Goal: Transaction & Acquisition: Book appointment/travel/reservation

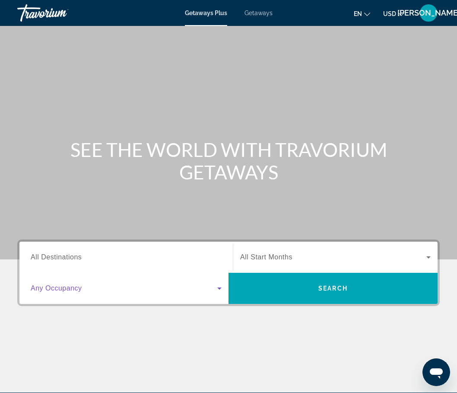
click at [219, 289] on icon "Search widget" at bounding box center [219, 288] width 4 height 2
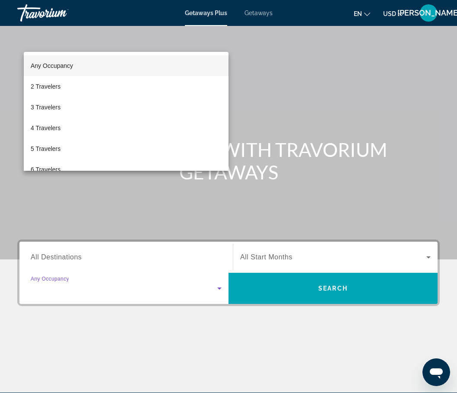
scroll to position [105, 0]
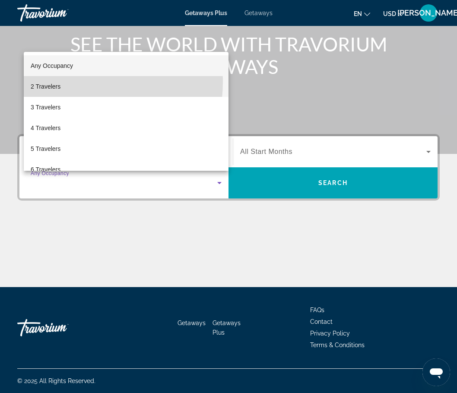
click at [52, 81] on mat-option "2 Travelers" at bounding box center [126, 86] width 205 height 21
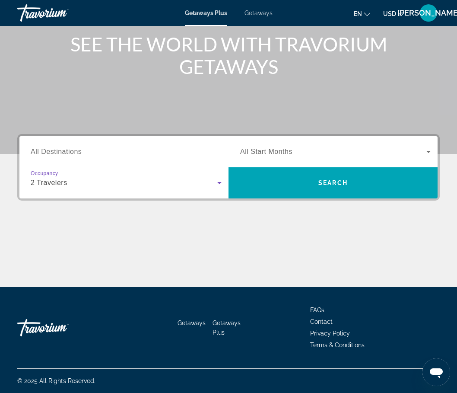
click at [427, 152] on icon "Search widget" at bounding box center [428, 151] width 10 height 10
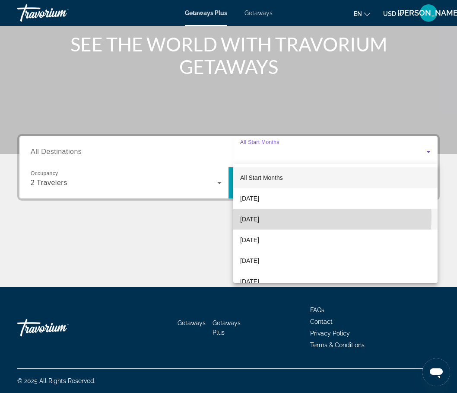
click at [259, 216] on span "November 2025" at bounding box center [249, 219] width 19 height 10
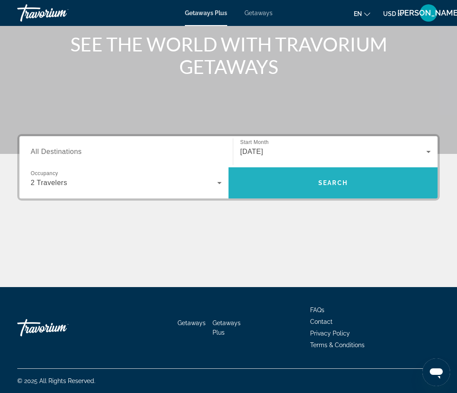
click at [327, 182] on span "Search" at bounding box center [332, 182] width 29 height 7
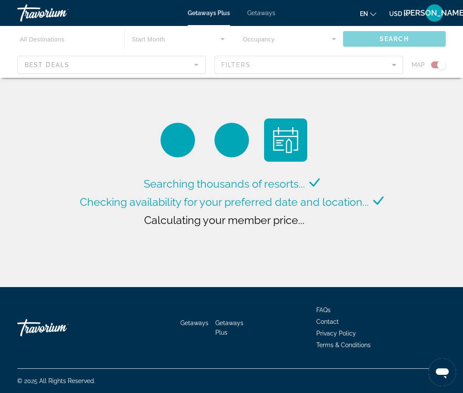
click at [69, 63] on div "Main content" at bounding box center [231, 52] width 463 height 52
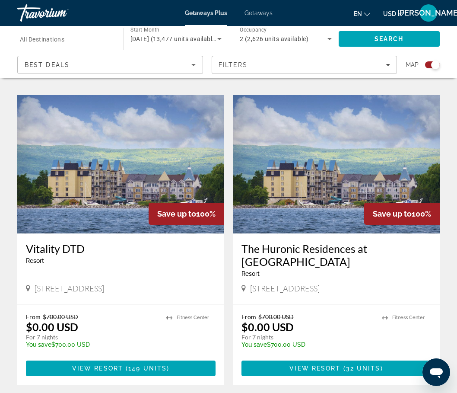
scroll to position [950, 0]
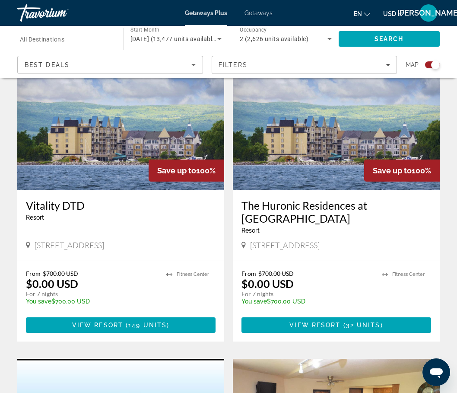
click at [190, 65] on icon "Sort by" at bounding box center [193, 65] width 10 height 10
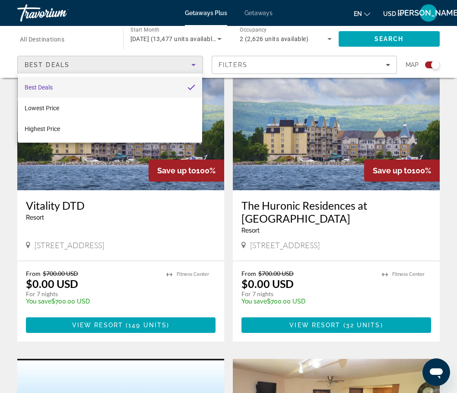
click at [388, 64] on div at bounding box center [228, 196] width 457 height 393
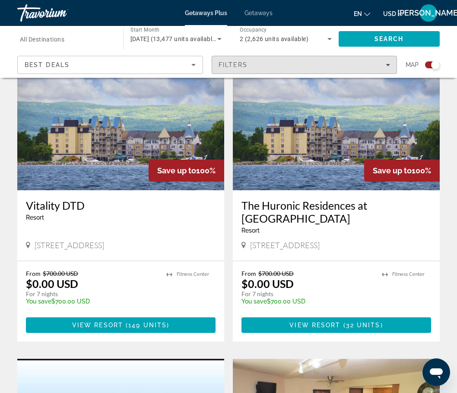
click at [388, 64] on icon "Filters" at bounding box center [388, 65] width 4 height 2
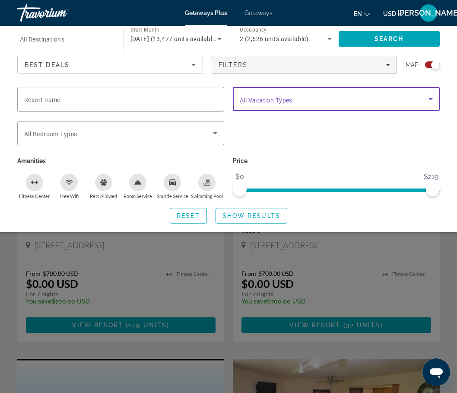
click at [432, 97] on icon "Search widget" at bounding box center [430, 99] width 10 height 10
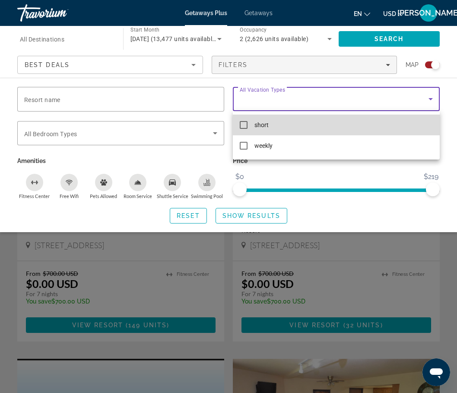
click at [245, 123] on mat-pseudo-checkbox at bounding box center [244, 125] width 8 height 8
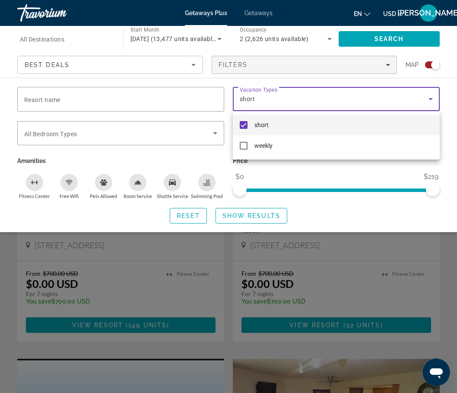
click at [214, 134] on div at bounding box center [228, 196] width 457 height 393
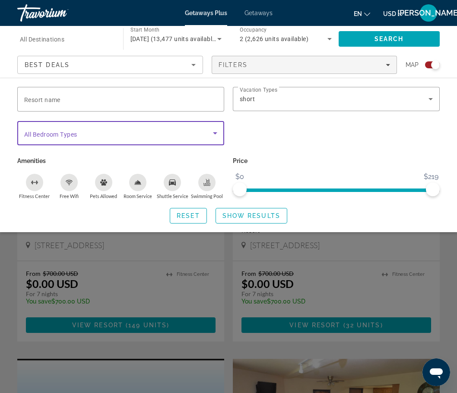
click at [214, 134] on icon "Search widget" at bounding box center [215, 133] width 10 height 10
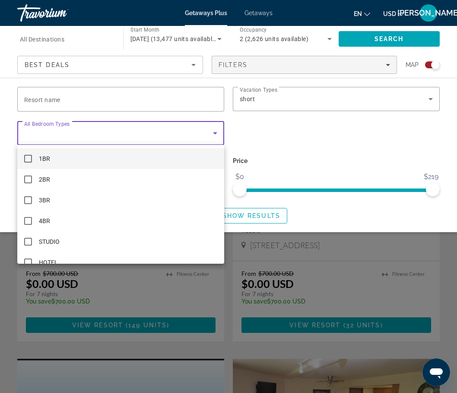
click at [146, 158] on mat-option "1BR" at bounding box center [120, 158] width 207 height 21
click at [211, 133] on div at bounding box center [228, 196] width 457 height 393
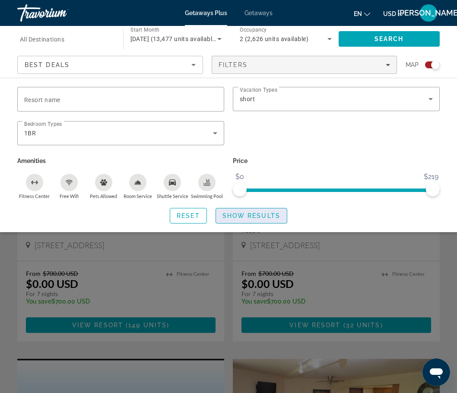
click at [265, 215] on span "Show Results" at bounding box center [251, 215] width 58 height 7
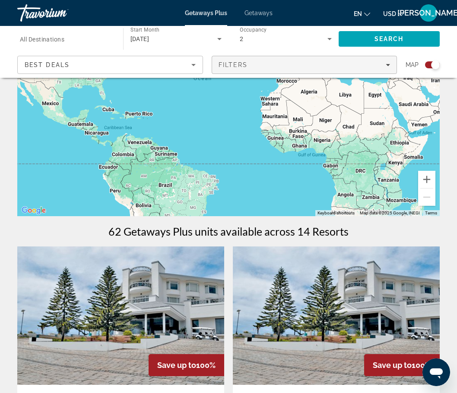
scroll to position [43, 0]
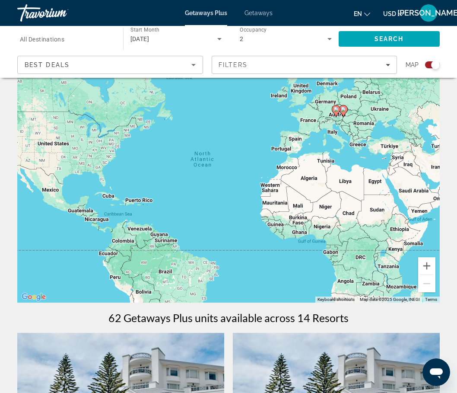
click at [44, 39] on span "All Destinations" at bounding box center [42, 39] width 44 height 7
click at [44, 39] on input "Destination All Destinations" at bounding box center [66, 39] width 92 height 10
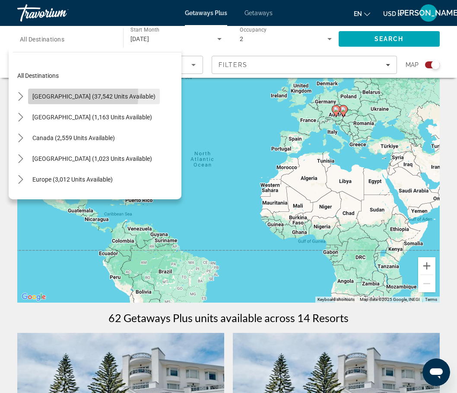
click at [54, 95] on span "United States (37,542 units available)" at bounding box center [93, 96] width 123 height 7
type input "**********"
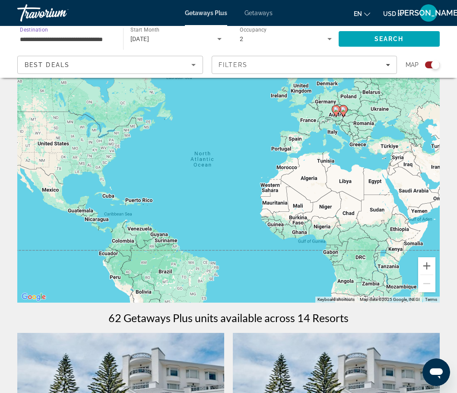
scroll to position [0, 0]
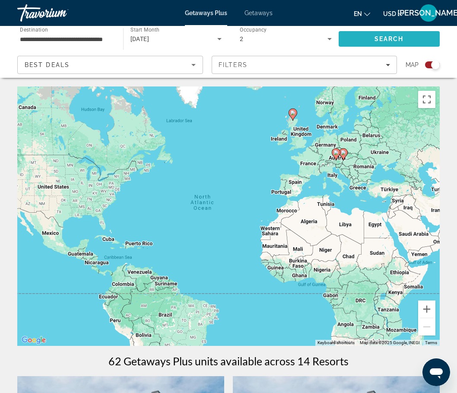
click at [365, 42] on span "Search" at bounding box center [389, 39] width 101 height 21
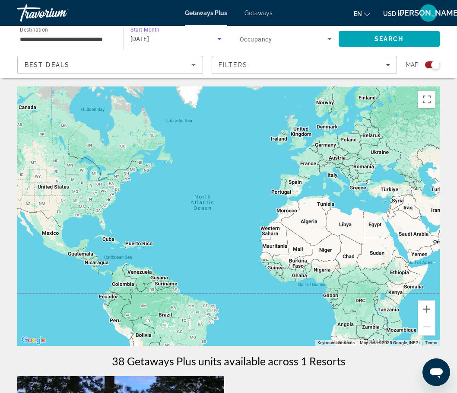
click at [222, 37] on icon "Search widget" at bounding box center [219, 39] width 10 height 10
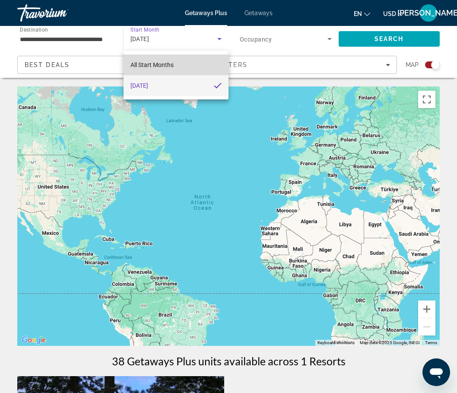
click at [165, 67] on span "All Start Months" at bounding box center [151, 64] width 43 height 7
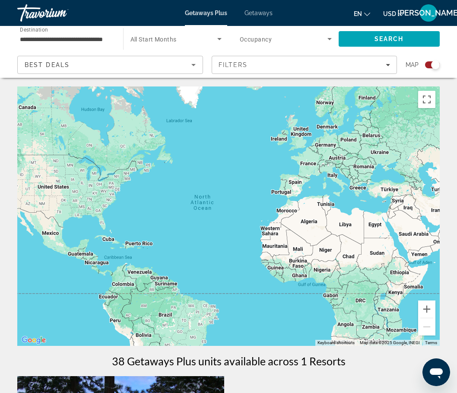
click at [162, 38] on span "All Start Months" at bounding box center [153, 39] width 46 height 7
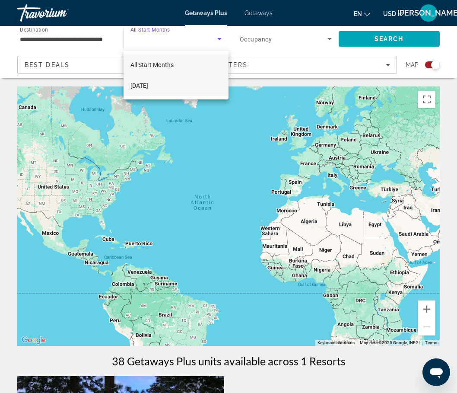
click at [148, 89] on span "November 2025" at bounding box center [139, 85] width 18 height 10
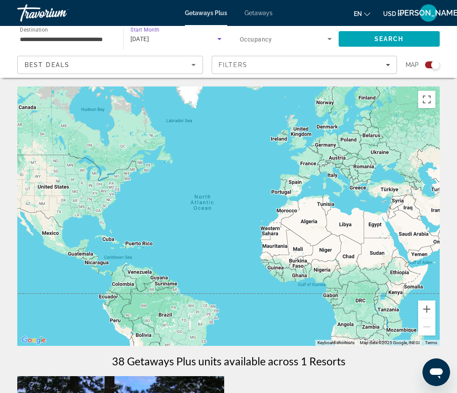
click at [149, 37] on span "November 2025" at bounding box center [139, 38] width 19 height 7
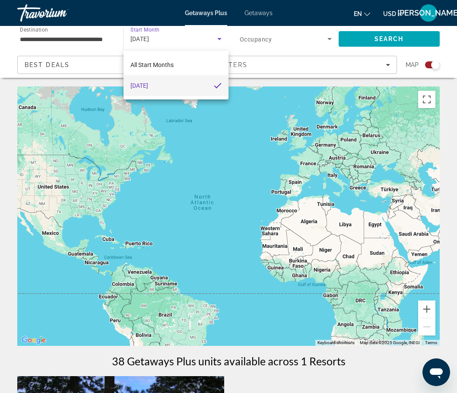
click at [219, 39] on div at bounding box center [228, 196] width 457 height 393
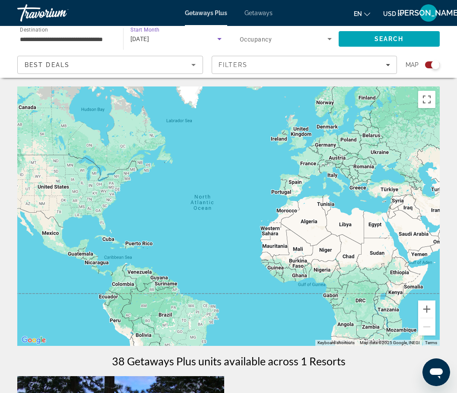
click at [219, 39] on icon "Search widget" at bounding box center [219, 39] width 4 height 2
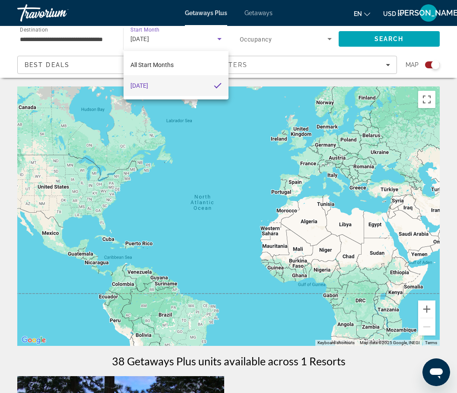
click at [218, 38] on div at bounding box center [228, 196] width 457 height 393
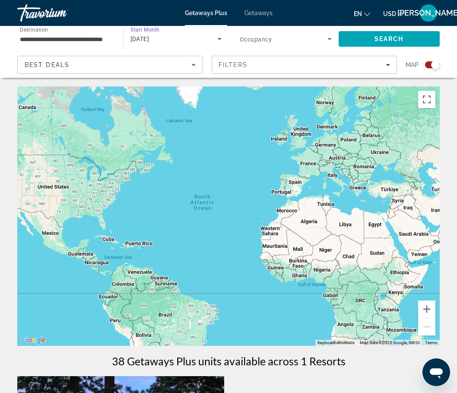
click at [176, 40] on div "November 2025" at bounding box center [173, 39] width 87 height 10
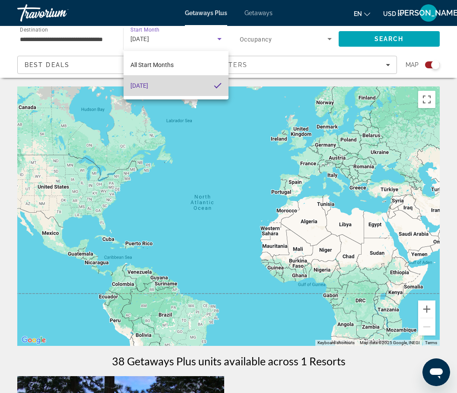
click at [213, 84] on mat-option "November 2025" at bounding box center [176, 85] width 105 height 21
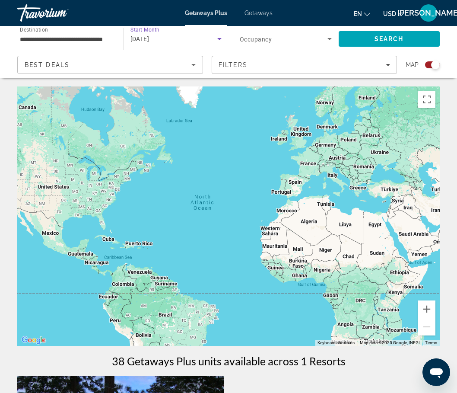
click at [149, 39] on span "November 2025" at bounding box center [139, 38] width 19 height 7
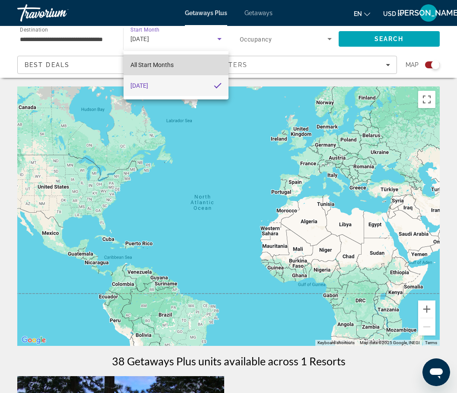
click at [160, 65] on span "All Start Months" at bounding box center [151, 64] width 43 height 7
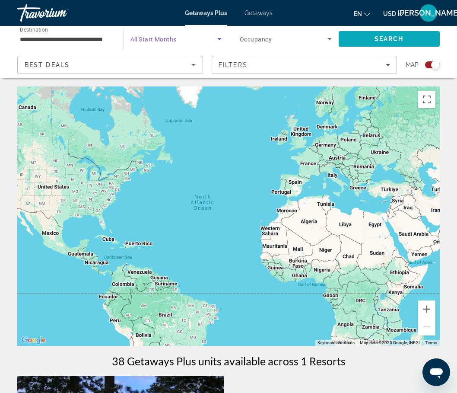
click at [385, 33] on span "Search" at bounding box center [389, 39] width 101 height 21
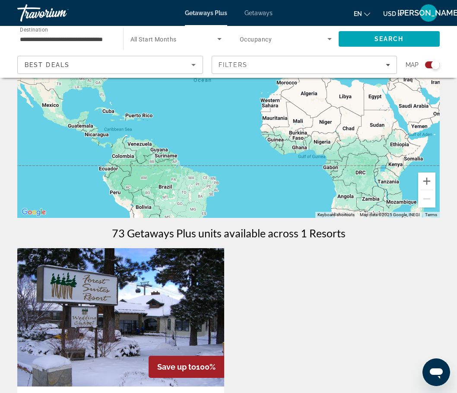
scroll to position [41, 0]
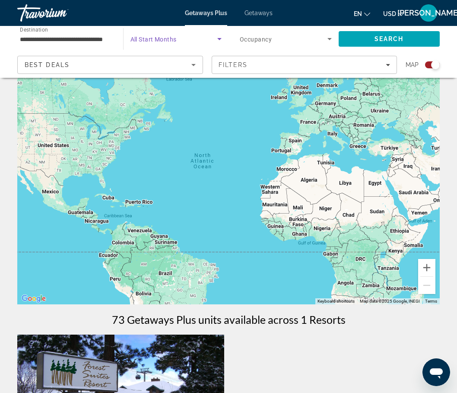
click at [219, 39] on icon "Search widget" at bounding box center [219, 39] width 4 height 2
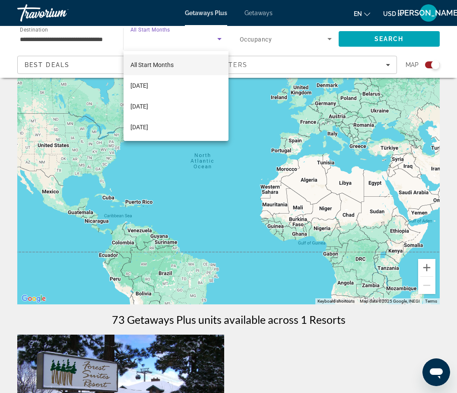
scroll to position [0, 0]
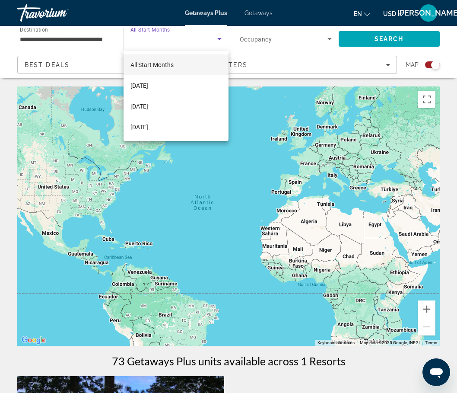
click at [263, 9] on div at bounding box center [228, 196] width 457 height 393
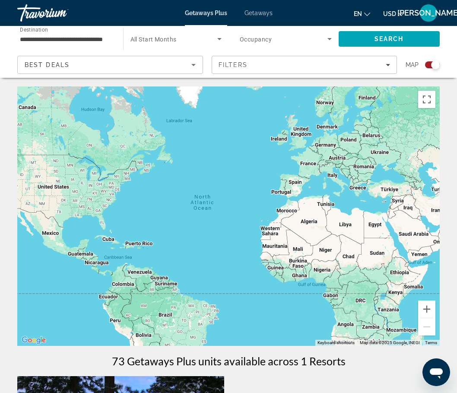
click at [263, 12] on span "Getaways" at bounding box center [258, 13] width 28 height 7
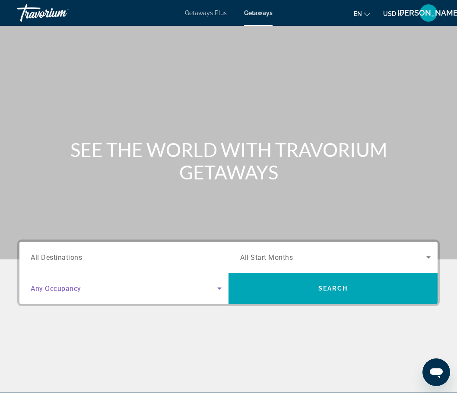
click at [217, 286] on icon "Search widget" at bounding box center [219, 288] width 10 height 10
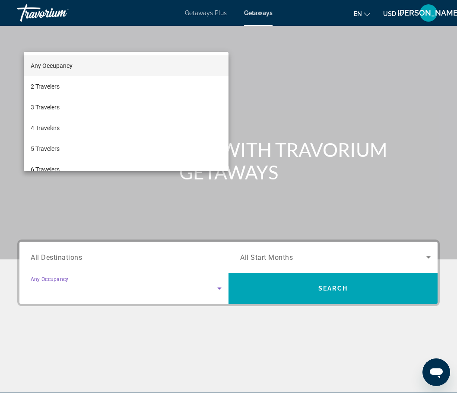
scroll to position [105, 0]
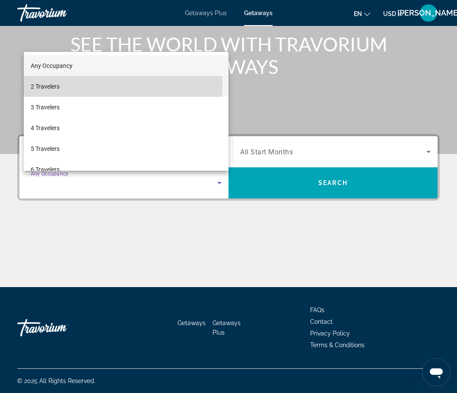
click at [54, 85] on span "2 Travelers" at bounding box center [45, 86] width 29 height 10
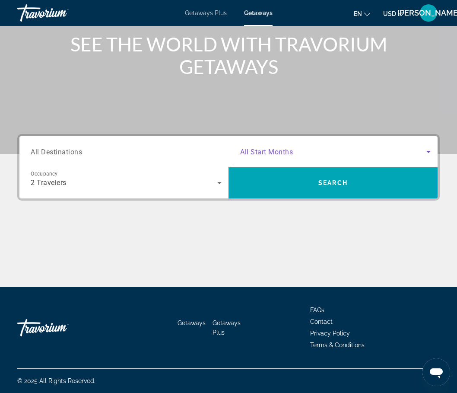
click at [429, 153] on icon "Search widget" at bounding box center [428, 151] width 10 height 10
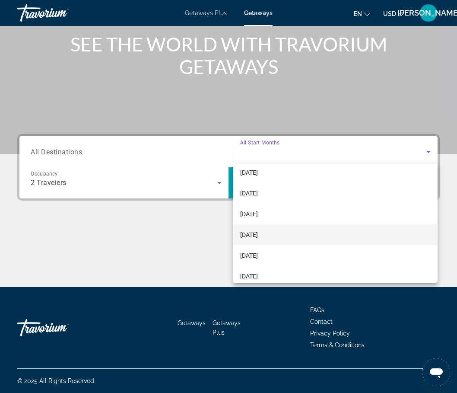
scroll to position [173, 0]
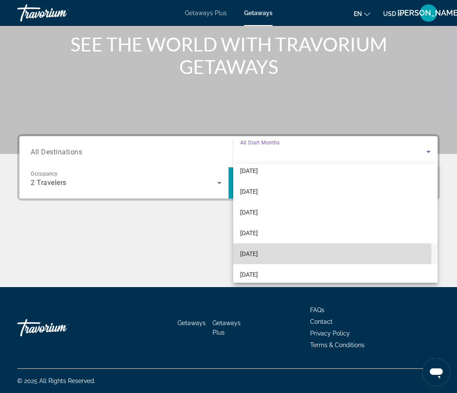
click at [252, 253] on span "September 2026" at bounding box center [249, 253] width 18 height 10
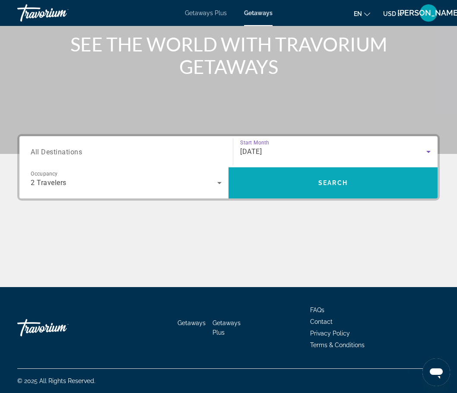
click at [366, 177] on span "Search" at bounding box center [332, 182] width 209 height 21
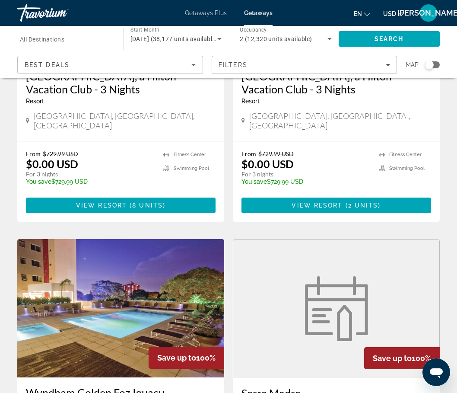
scroll to position [1468, 0]
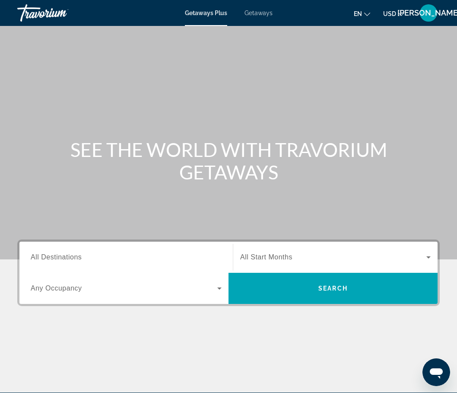
click at [366, 15] on icon "Change language" at bounding box center [367, 14] width 6 height 6
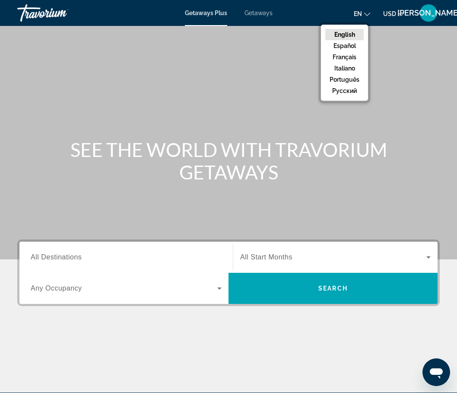
click at [366, 15] on icon "Change language" at bounding box center [367, 14] width 6 height 6
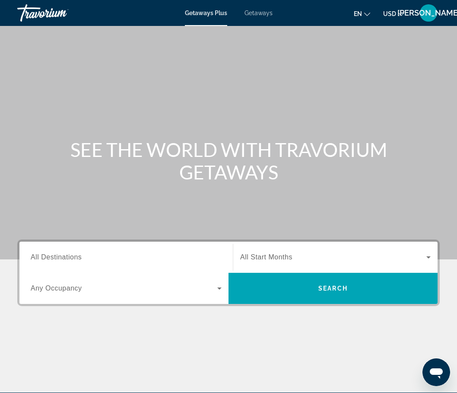
click at [398, 14] on icon "Change currency" at bounding box center [401, 14] width 6 height 6
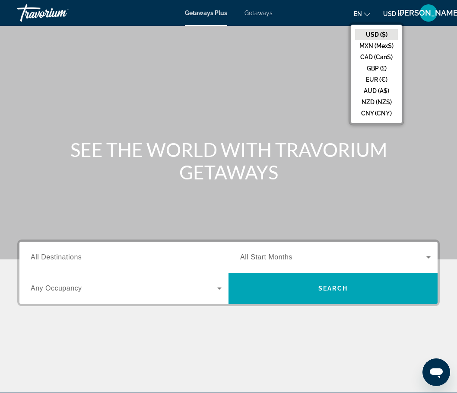
click at [398, 14] on icon "Change currency" at bounding box center [401, 14] width 6 height 6
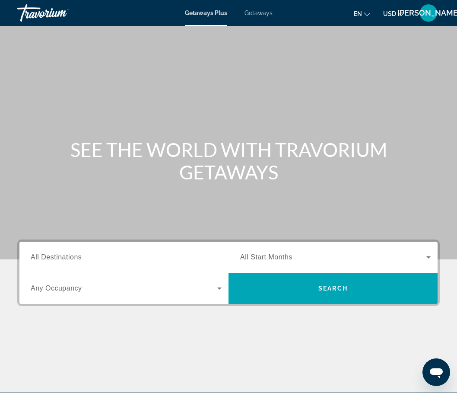
scroll to position [43, 0]
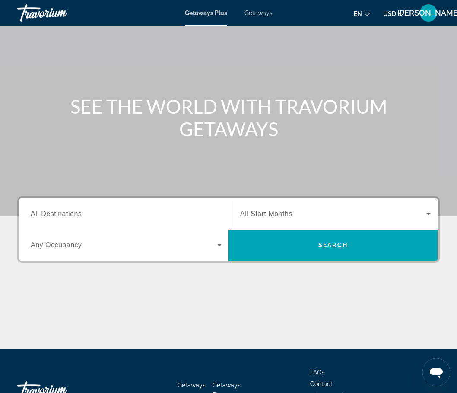
click at [76, 212] on span "All Destinations" at bounding box center [56, 213] width 51 height 7
click at [76, 212] on input "Destination All Destinations" at bounding box center [126, 214] width 191 height 10
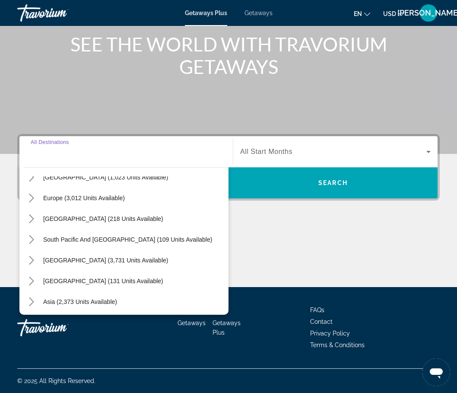
scroll to position [54, 0]
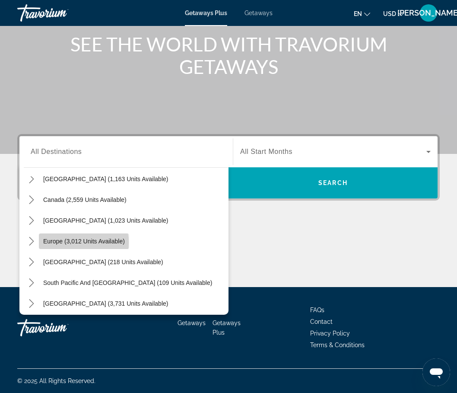
click at [77, 242] on span "Europe (3,012 units available)" at bounding box center [84, 241] width 82 height 7
type input "**********"
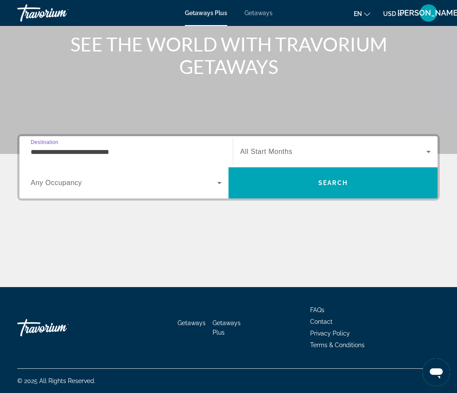
click at [218, 184] on icon "Search widget" at bounding box center [219, 183] width 10 height 10
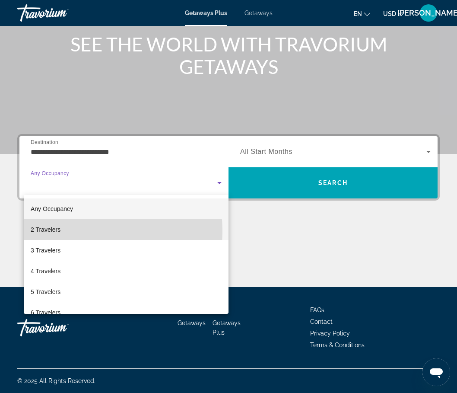
click at [67, 231] on mat-option "2 Travelers" at bounding box center [126, 229] width 205 height 21
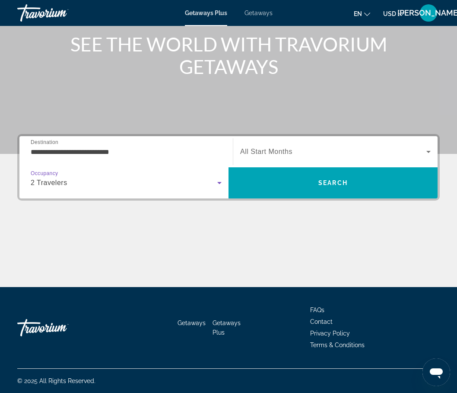
click at [428, 153] on icon "Search widget" at bounding box center [428, 151] width 10 height 10
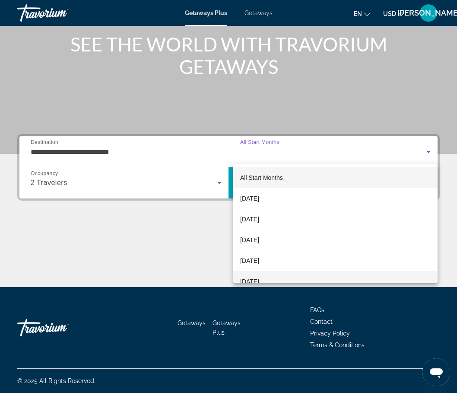
scroll to position [43, 0]
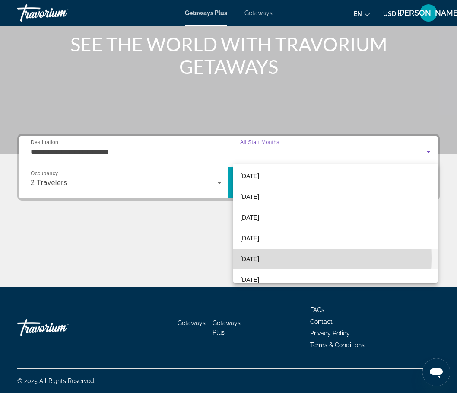
click at [259, 258] on span "[DATE]" at bounding box center [249, 259] width 19 height 10
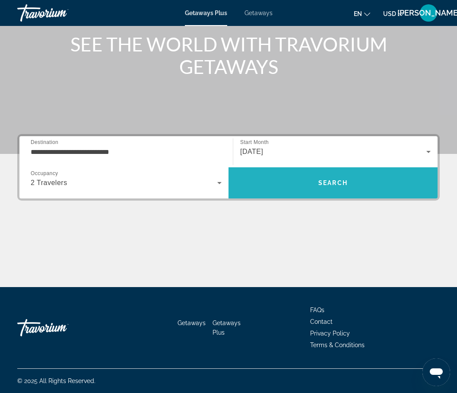
click at [338, 180] on span "Search" at bounding box center [332, 182] width 29 height 7
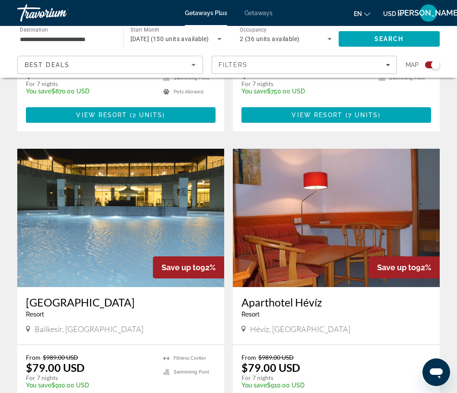
scroll to position [979, 0]
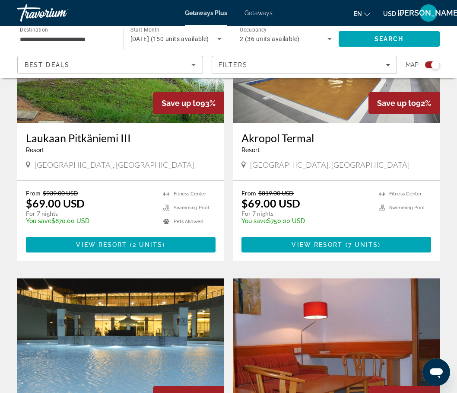
click at [192, 66] on icon "Sort by" at bounding box center [193, 65] width 10 height 10
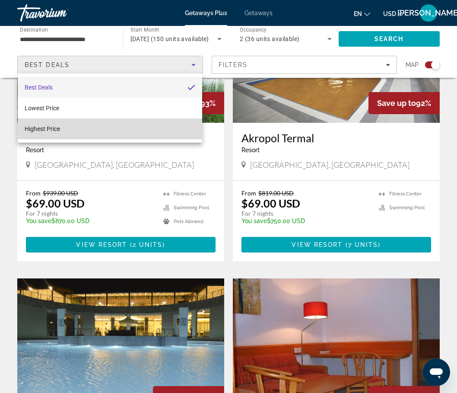
click at [64, 127] on mat-option "Highest Price" at bounding box center [110, 128] width 184 height 21
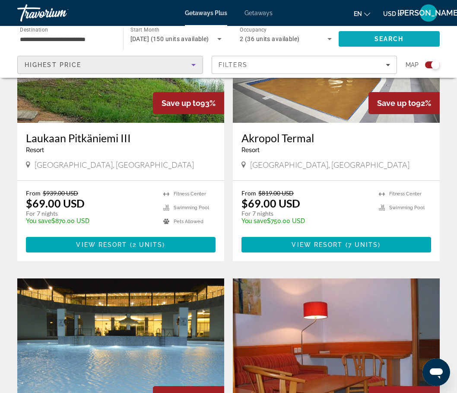
click at [397, 39] on span "Search" at bounding box center [388, 38] width 29 height 7
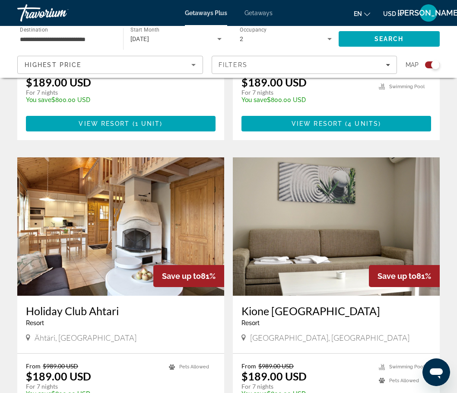
scroll to position [1468, 0]
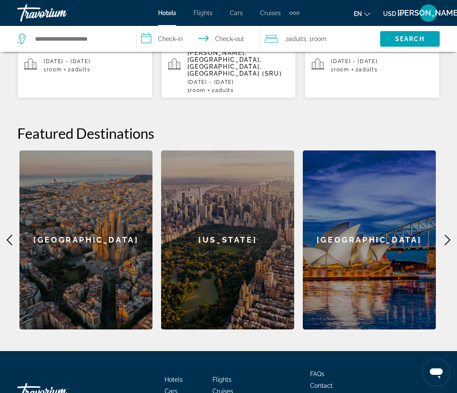
scroll to position [335, 0]
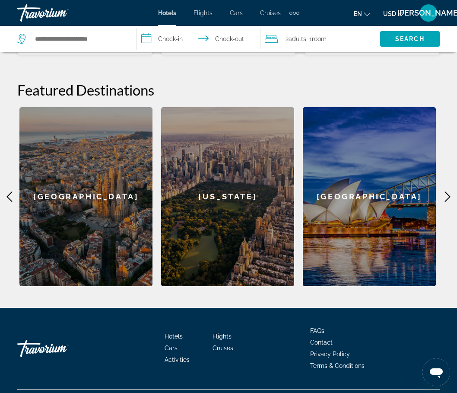
click at [225, 176] on div "[US_STATE]" at bounding box center [227, 196] width 133 height 179
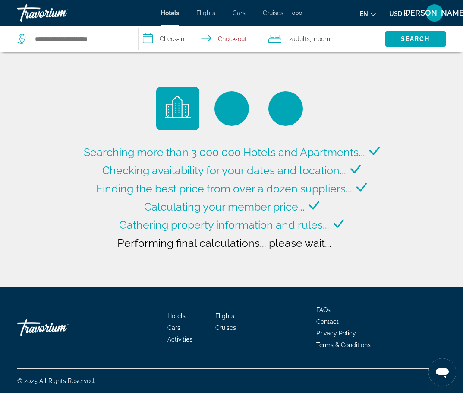
type input "**********"
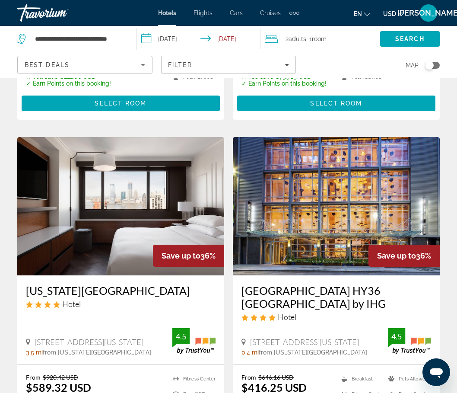
scroll to position [346, 0]
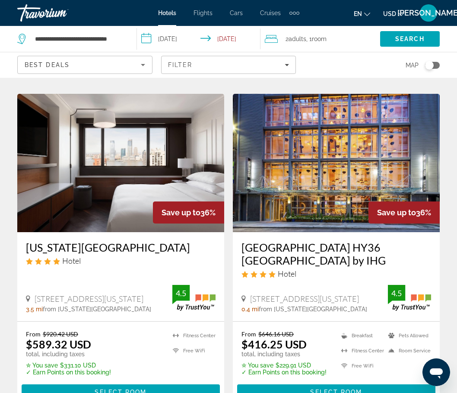
click at [271, 13] on span "Cruises" at bounding box center [270, 13] width 21 height 7
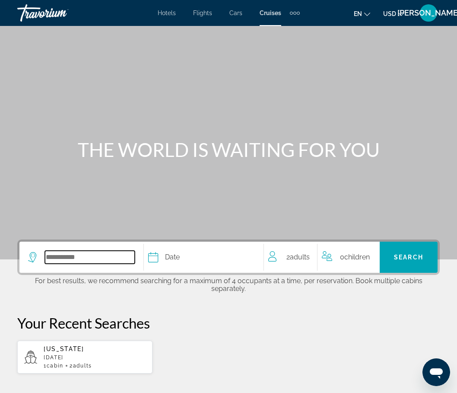
click at [89, 261] on input "Select cruise destination" at bounding box center [90, 256] width 90 height 13
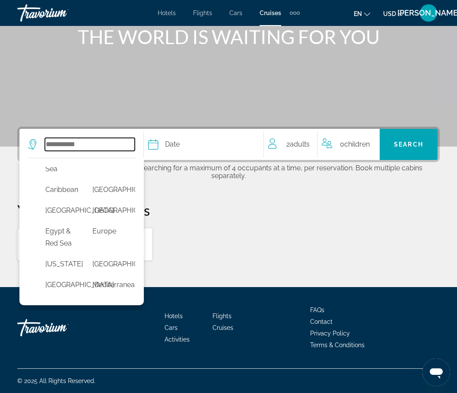
scroll to position [173, 0]
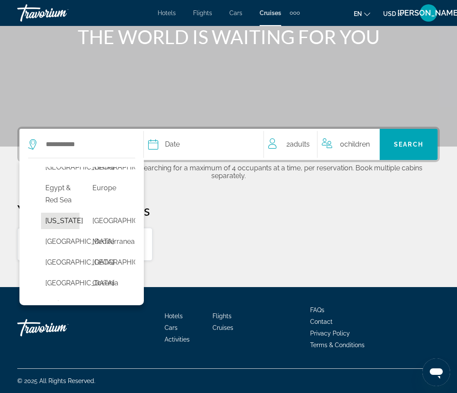
click at [60, 229] on button "[US_STATE]" at bounding box center [60, 220] width 38 height 16
type input "******"
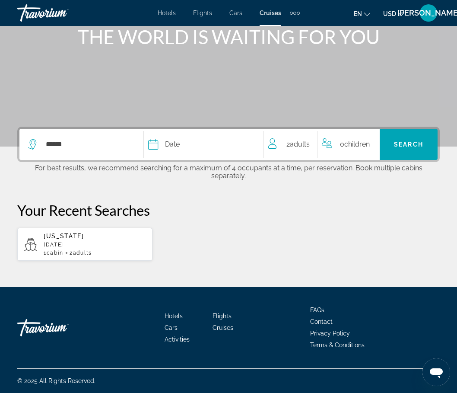
click at [219, 143] on div "Date" at bounding box center [201, 144] width 107 height 12
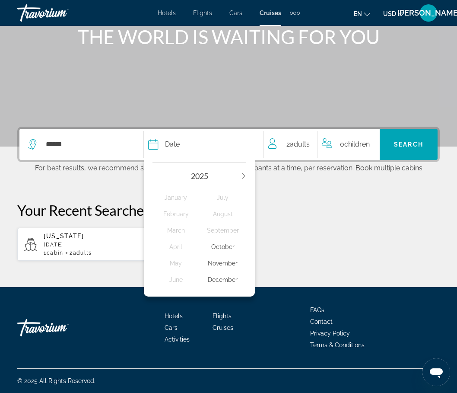
click at [241, 178] on icon "Next year" at bounding box center [243, 175] width 5 height 5
click at [311, 211] on p "Your Recent Searches" at bounding box center [228, 209] width 422 height 17
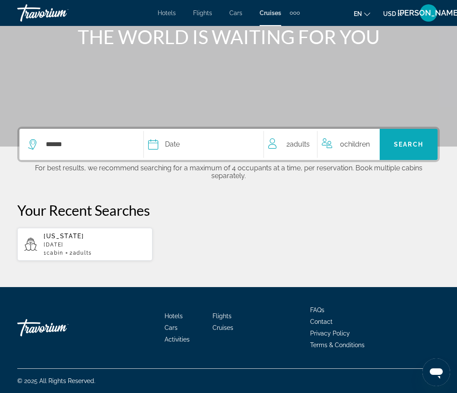
click at [412, 141] on span "Search" at bounding box center [408, 144] width 29 height 7
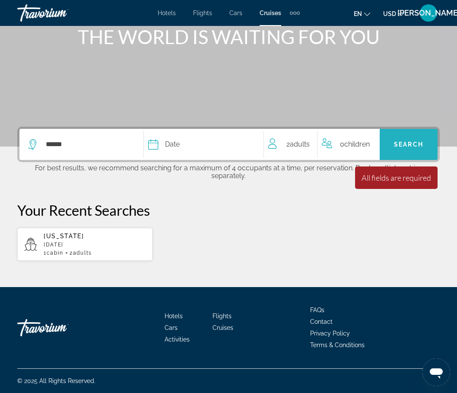
click at [406, 144] on span "Search" at bounding box center [408, 144] width 29 height 7
click at [172, 146] on span "Date" at bounding box center [172, 144] width 15 height 12
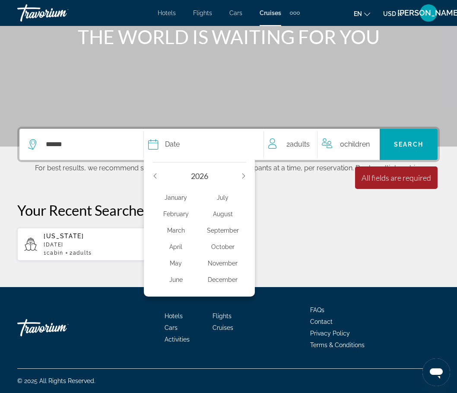
click at [177, 227] on div "March" at bounding box center [175, 230] width 47 height 16
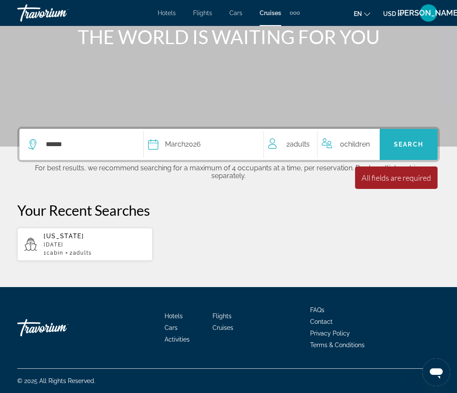
click at [415, 146] on span "Search" at bounding box center [408, 144] width 29 height 7
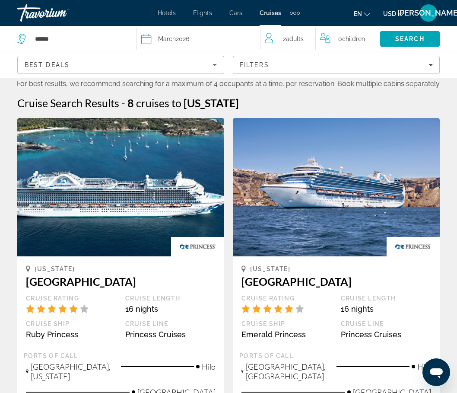
click at [396, 16] on button "USD USD ($) MXN (Mex$) CAD (Can$) GBP (£) EUR (€) AUD (A$) NZD (NZ$) CNY (CN¥)" at bounding box center [393, 13] width 21 height 13
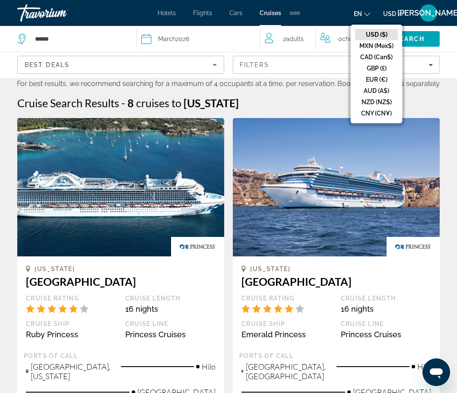
click at [396, 16] on button "USD USD ($) MXN (Mex$) CAD (Can$) GBP (£) EUR (€) AUD (A$) NZD (NZ$) CNY (CN¥)" at bounding box center [393, 13] width 21 height 13
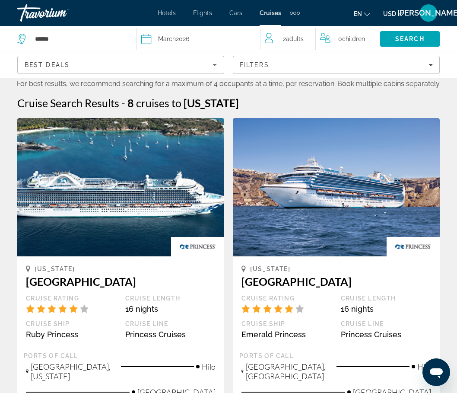
click at [434, 16] on div "[PERSON_NAME]" at bounding box center [428, 12] width 17 height 17
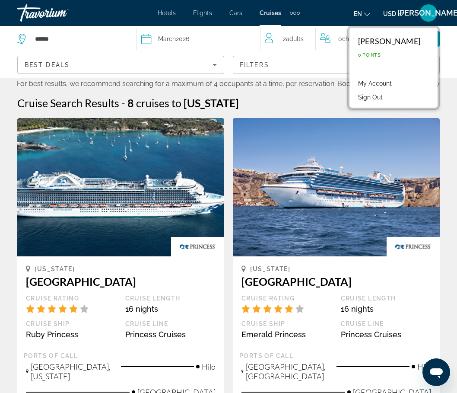
click at [434, 16] on div "[PERSON_NAME]" at bounding box center [428, 12] width 17 height 17
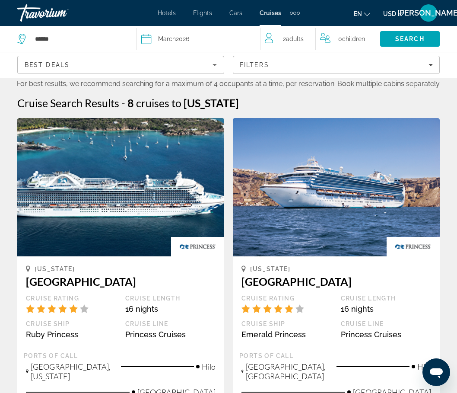
click at [431, 13] on span "[PERSON_NAME]" at bounding box center [428, 13] width 63 height 9
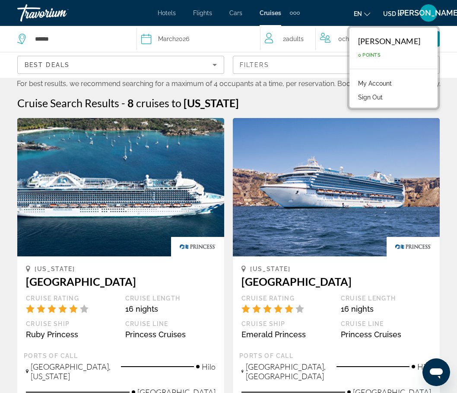
click at [426, 11] on span "[PERSON_NAME]" at bounding box center [428, 13] width 63 height 9
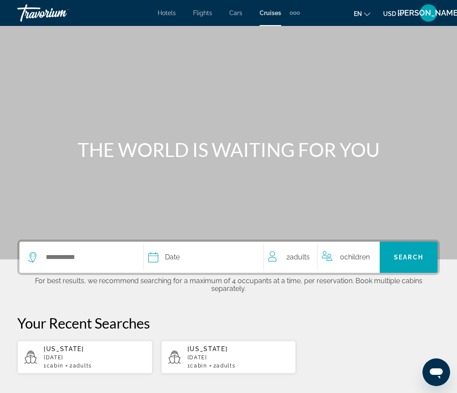
click at [429, 16] on span "[PERSON_NAME]" at bounding box center [428, 13] width 63 height 9
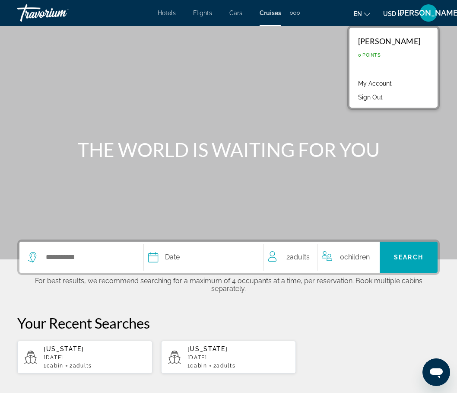
click at [429, 16] on span "[PERSON_NAME]" at bounding box center [428, 13] width 63 height 9
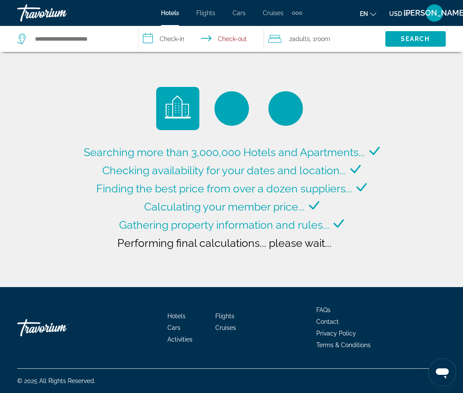
type input "**********"
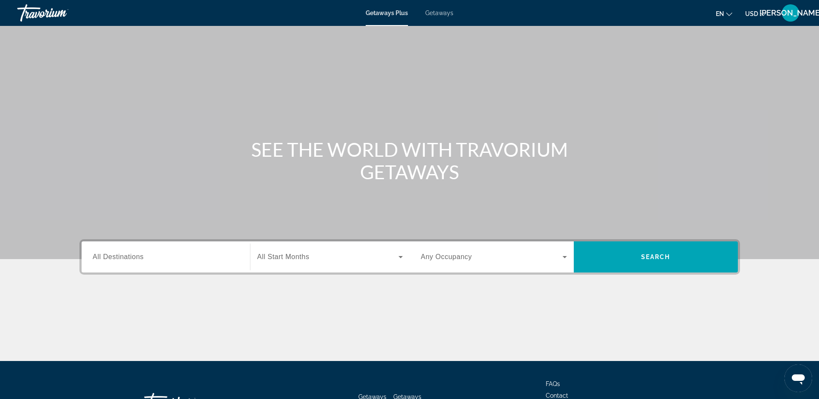
click at [450, 12] on span "Getaways" at bounding box center [439, 13] width 28 height 7
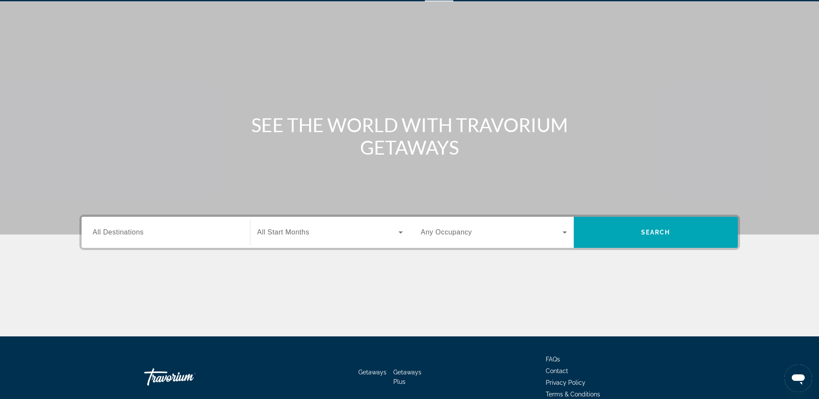
scroll to position [68, 0]
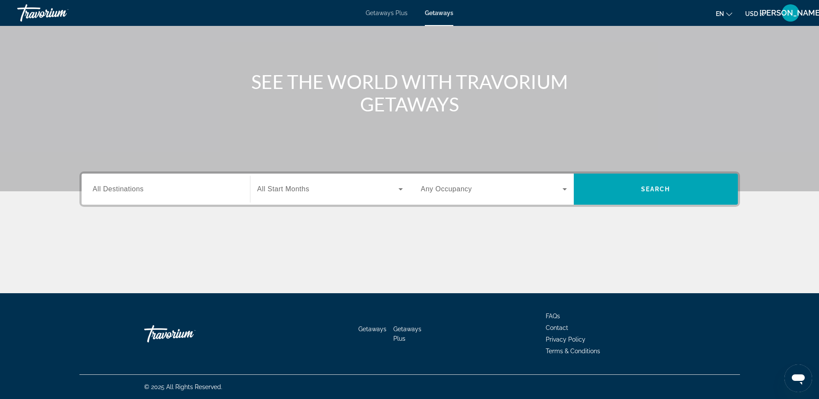
click at [366, 328] on span "Getaways" at bounding box center [372, 329] width 28 height 7
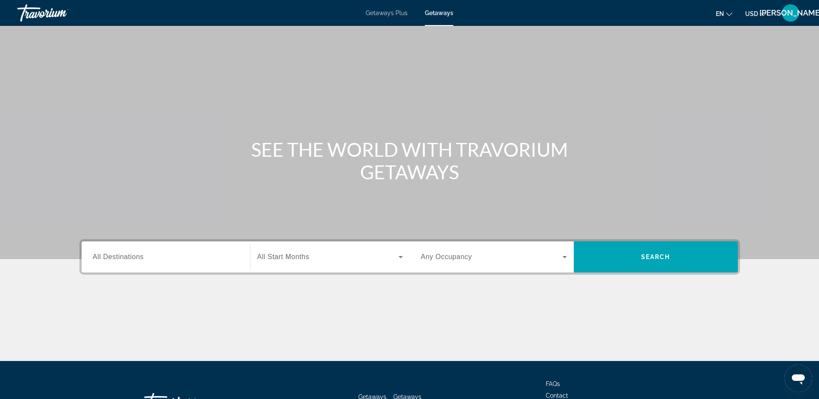
click at [122, 258] on span "All Destinations" at bounding box center [118, 256] width 51 height 7
click at [122, 258] on input "Destination All Destinations" at bounding box center [166, 257] width 146 height 10
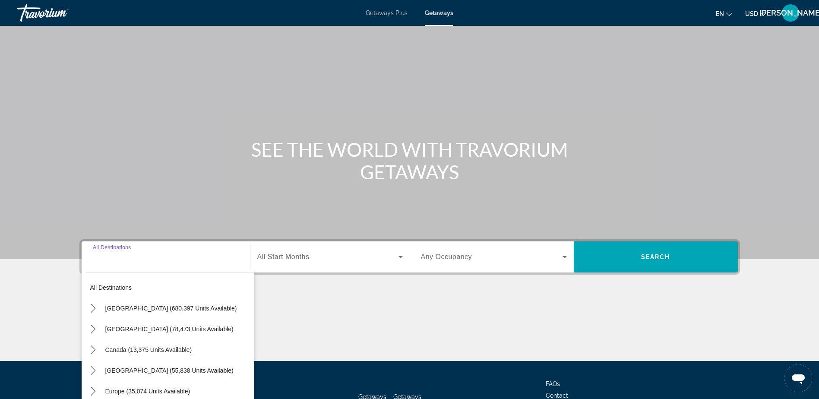
scroll to position [68, 0]
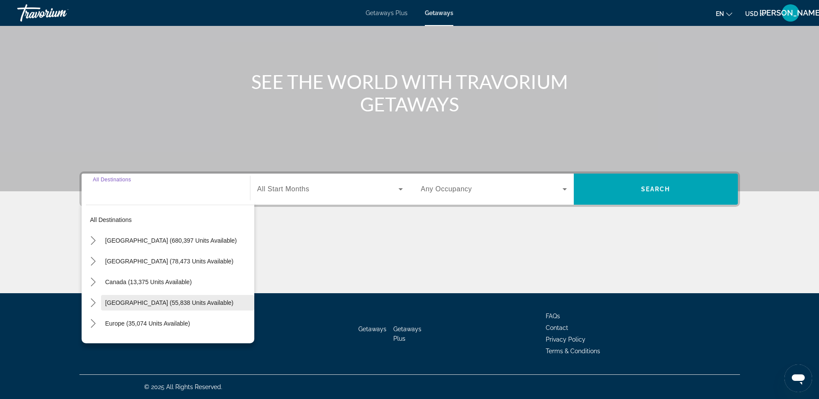
click at [152, 299] on span "Caribbean & Atlantic Islands (55,838 units available)" at bounding box center [169, 302] width 128 height 7
type input "**********"
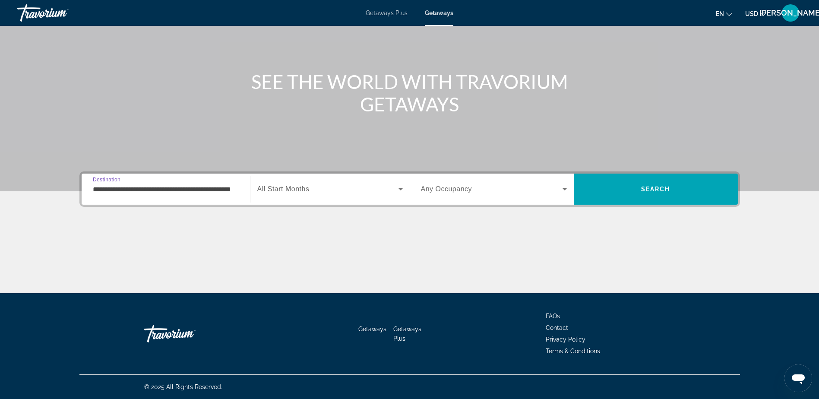
click at [396, 190] on icon "Search widget" at bounding box center [401, 189] width 10 height 10
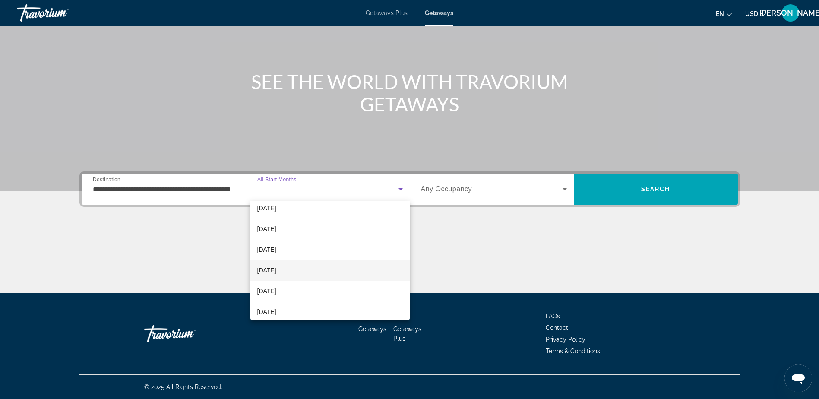
scroll to position [178, 0]
click at [276, 264] on span "August 2026" at bounding box center [266, 265] width 19 height 10
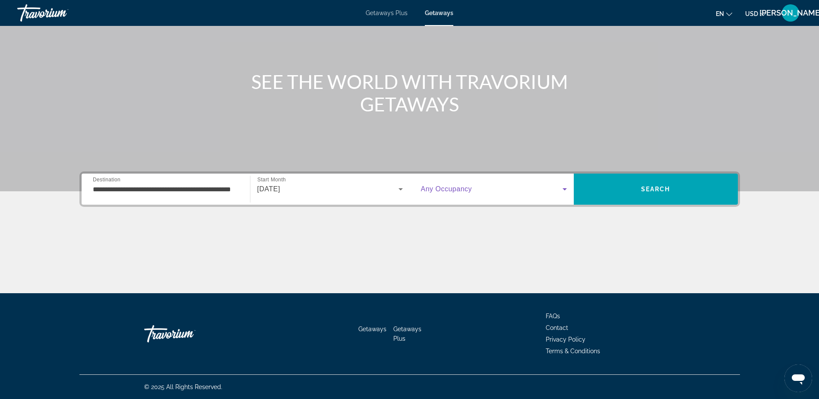
click at [566, 188] on icon "Search widget" at bounding box center [565, 189] width 10 height 10
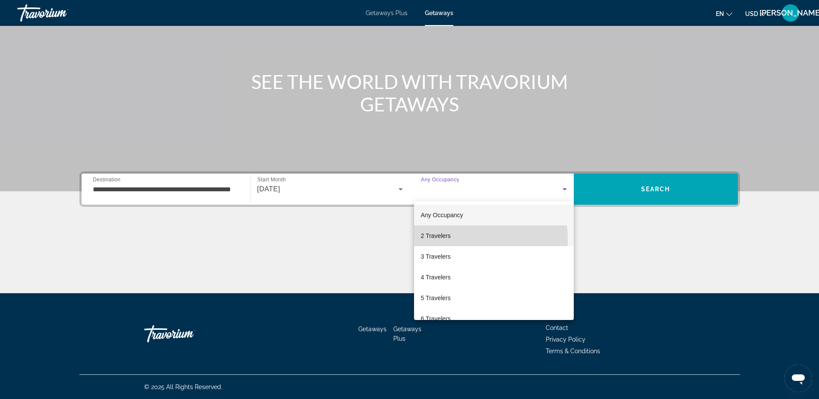
click at [443, 240] on span "2 Travelers" at bounding box center [436, 236] width 30 height 10
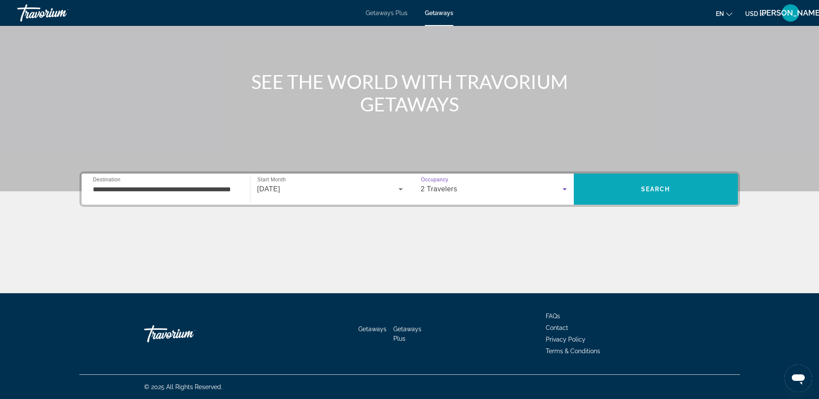
click at [610, 193] on span "Search" at bounding box center [656, 189] width 164 height 21
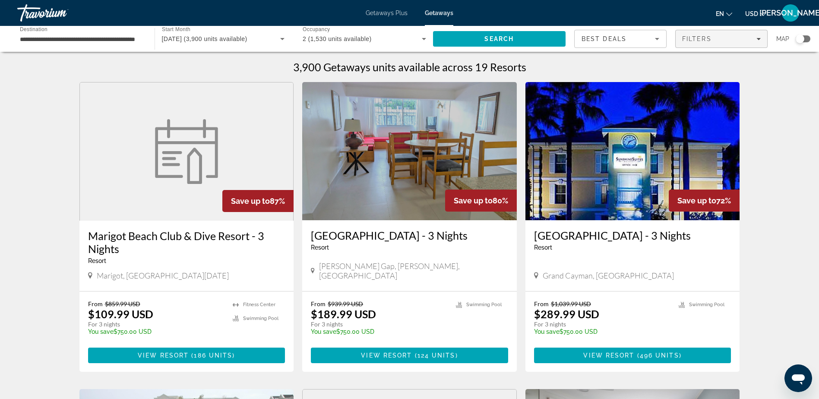
drag, startPoint x: 718, startPoint y: 36, endPoint x: 724, endPoint y: 38, distance: 6.4
click at [718, 36] on div "Filters" at bounding box center [721, 38] width 79 height 7
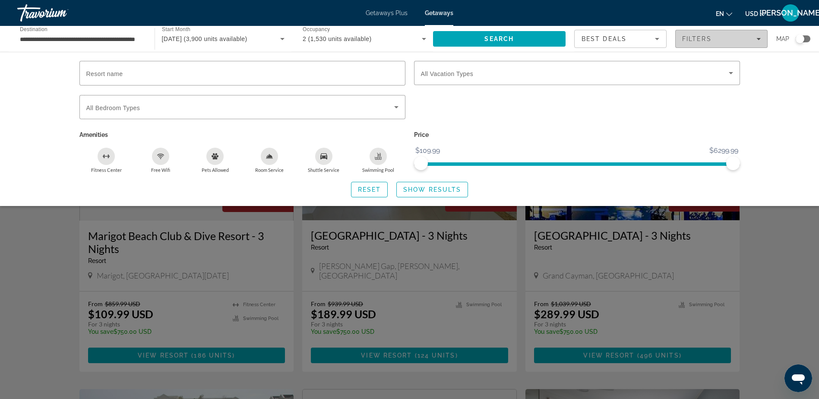
click at [759, 41] on div "Filters" at bounding box center [721, 38] width 79 height 7
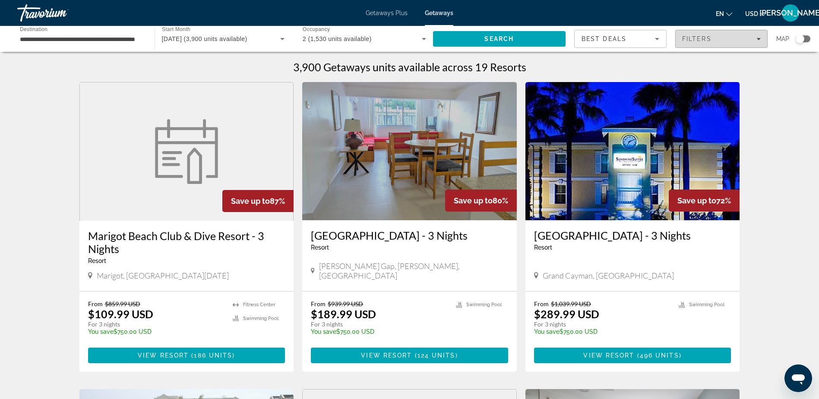
click at [761, 40] on icon "Filters" at bounding box center [759, 39] width 4 height 4
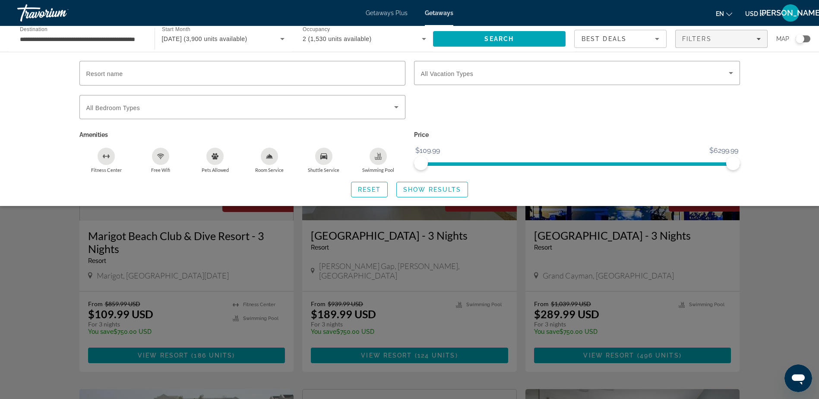
click at [656, 38] on icon "Sort by" at bounding box center [657, 39] width 4 height 2
